Goal: Check status: Check status

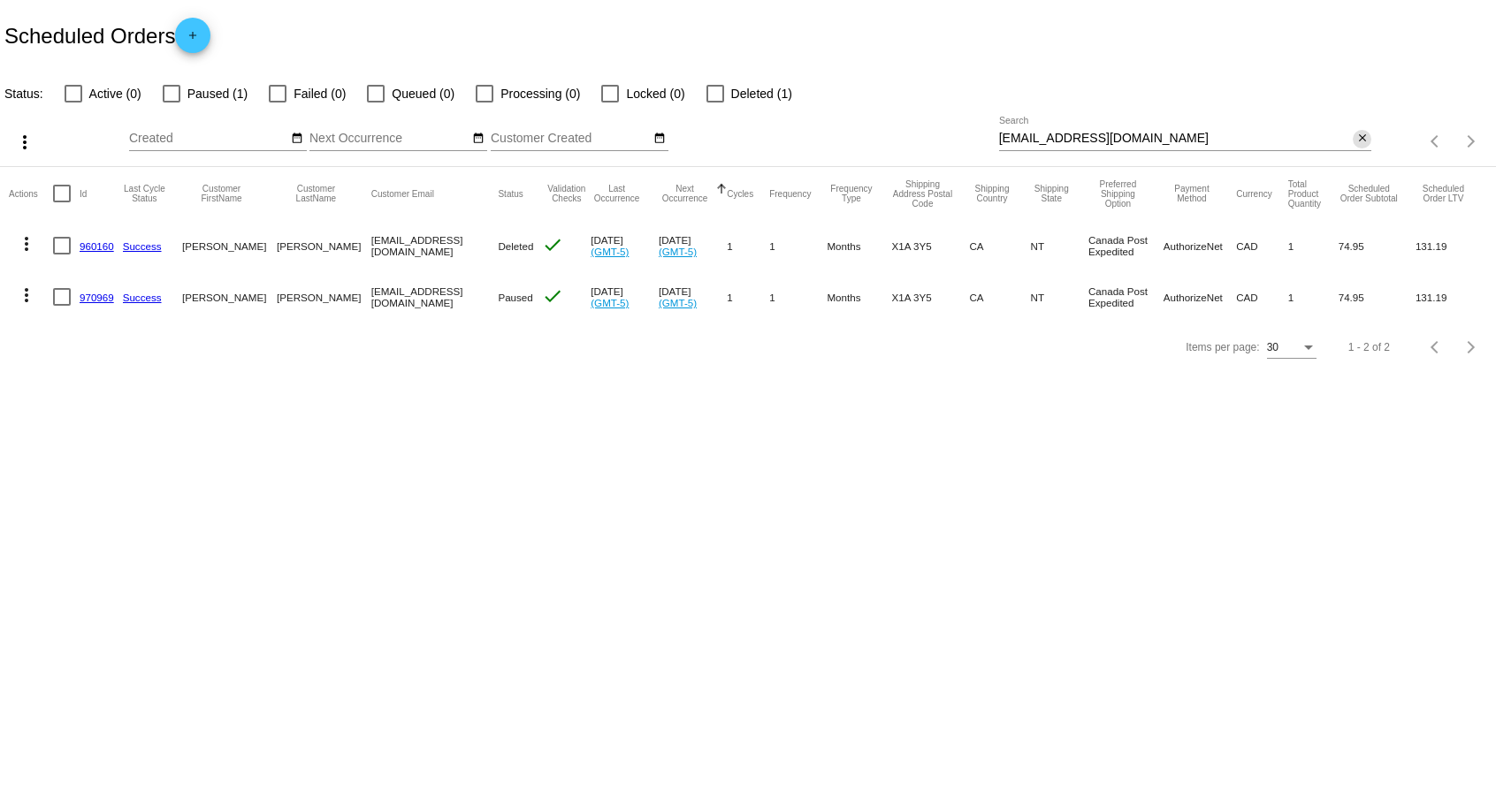
click at [1368, 133] on mat-icon "close" at bounding box center [1362, 138] width 12 height 14
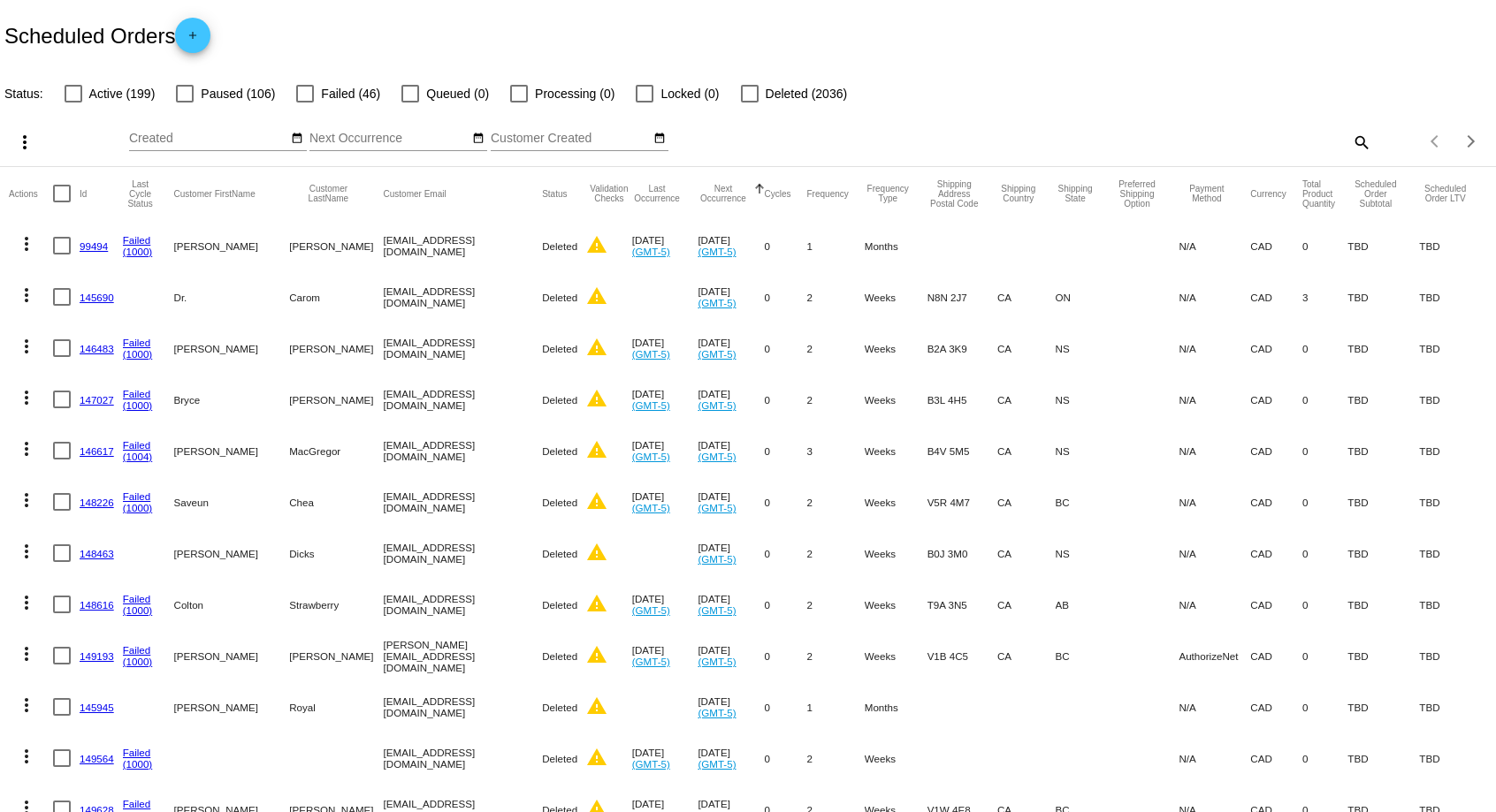
click at [1368, 138] on mat-icon "search" at bounding box center [1360, 142] width 21 height 27
click at [1279, 137] on input "Search" at bounding box center [1185, 138] width 373 height 14
paste input "[EMAIL_ADDRESS][DOMAIN_NAME]"
type input "[EMAIL_ADDRESS][DOMAIN_NAME]"
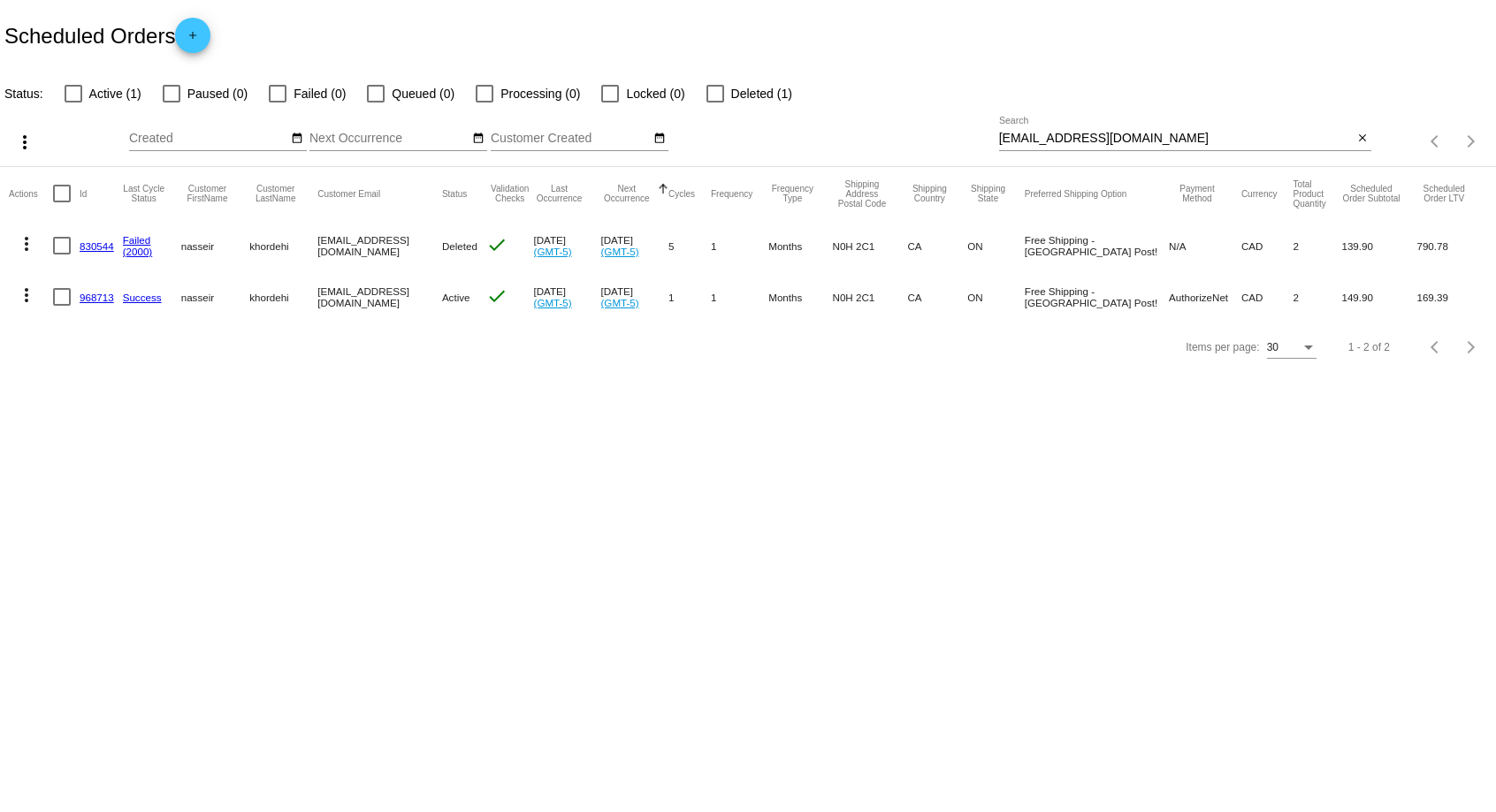
click at [101, 294] on link "968713" at bounding box center [96, 297] width 35 height 11
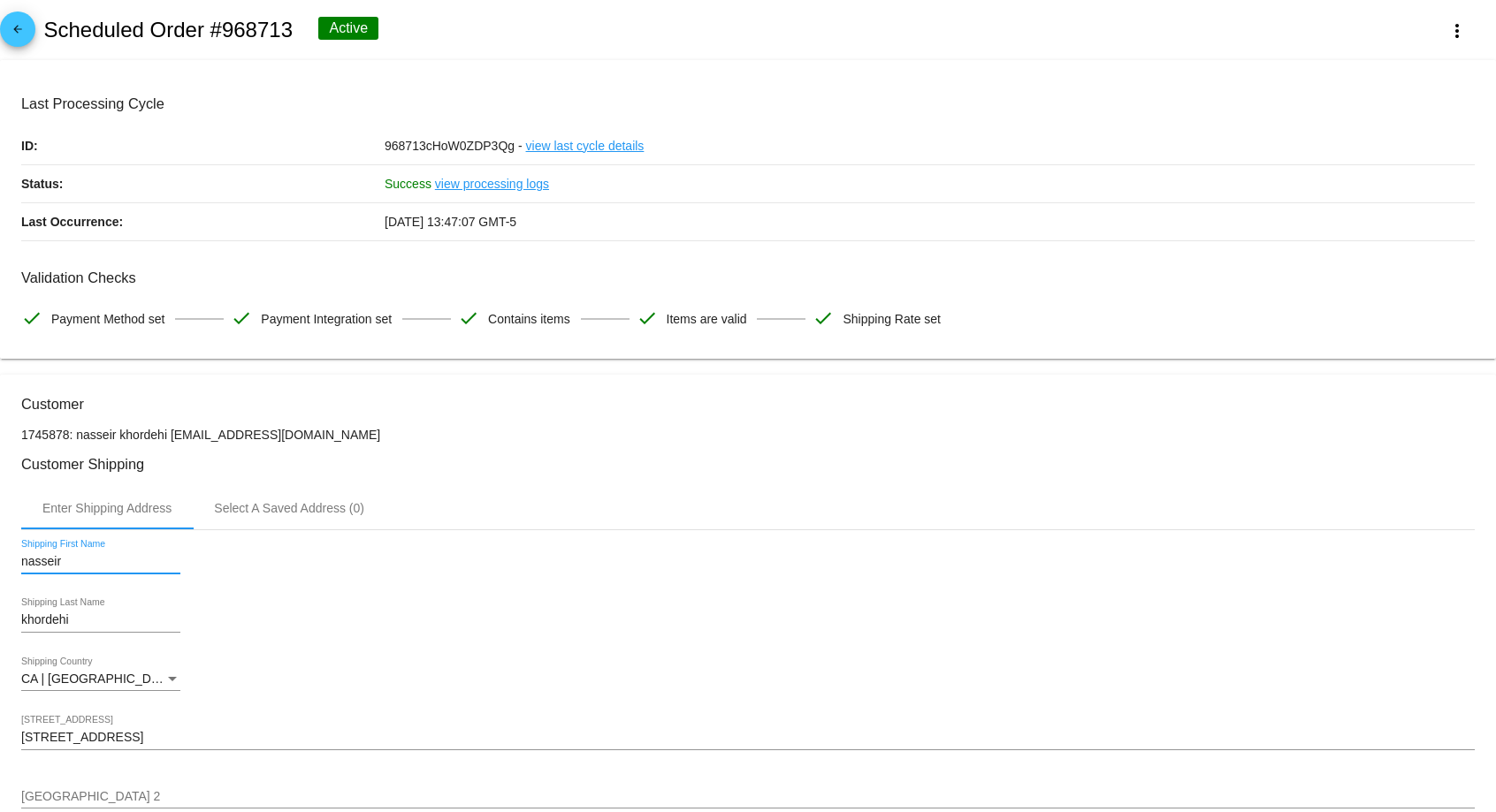
drag, startPoint x: 22, startPoint y: 564, endPoint x: 71, endPoint y: 562, distance: 49.0
click at [71, 562] on input "nasseir" at bounding box center [100, 562] width 159 height 14
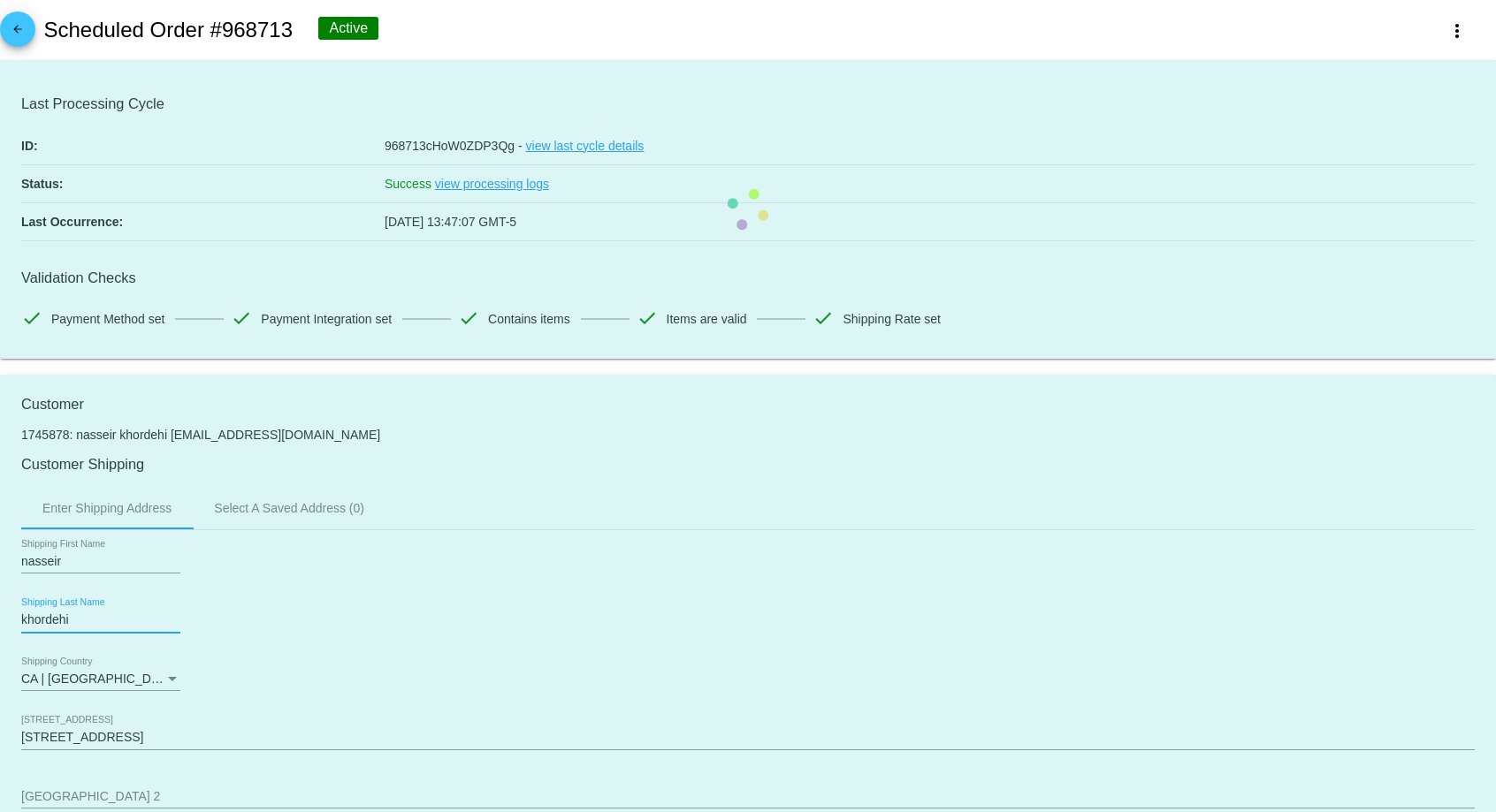
drag, startPoint x: 22, startPoint y: 624, endPoint x: 86, endPoint y: 618, distance: 64.3
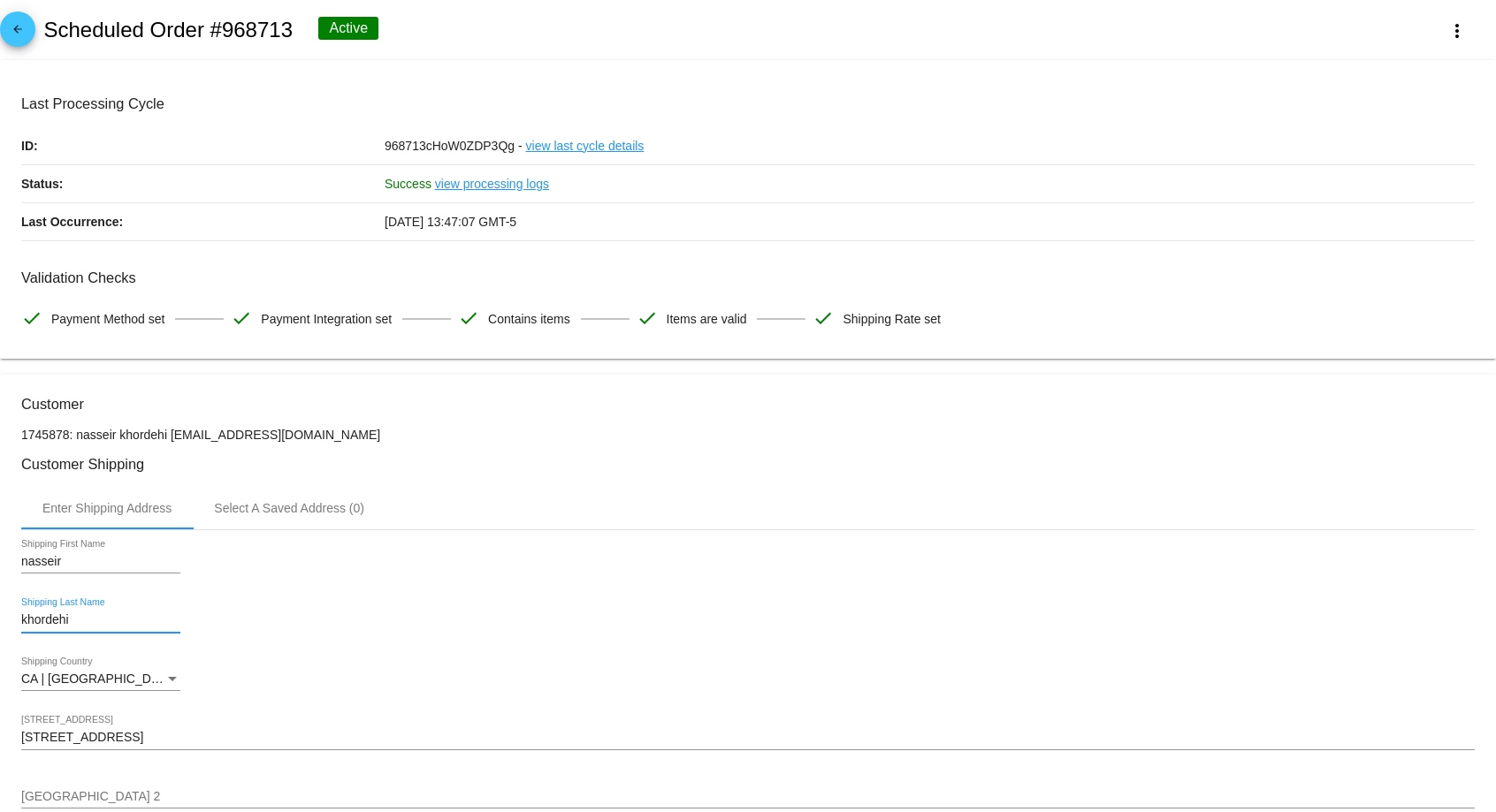
drag, startPoint x: 82, startPoint y: 625, endPoint x: -5, endPoint y: 617, distance: 87.4
click at [21, 617] on input "khordehi" at bounding box center [100, 620] width 159 height 14
click at [46, 627] on input "khordehi" at bounding box center [100, 620] width 159 height 14
click at [40, 619] on input "khordehi" at bounding box center [100, 620] width 159 height 14
